Goal: Error: Use online tool/utility

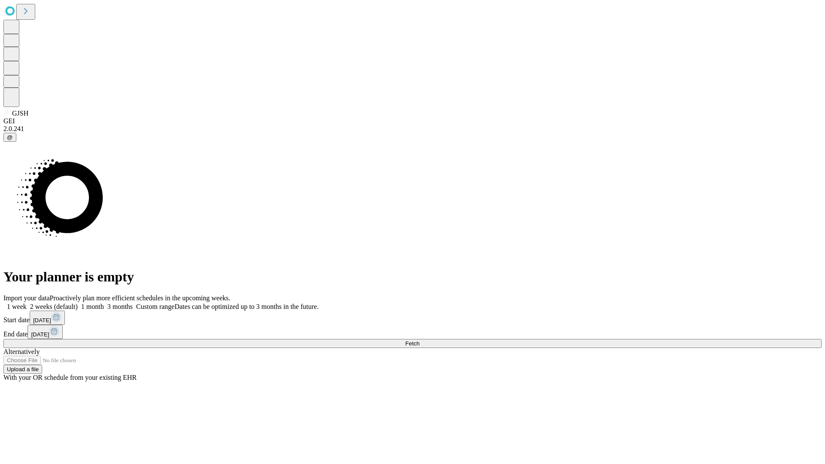
click at [420, 340] on span "Fetch" at bounding box center [412, 343] width 14 height 6
